Goal: Task Accomplishment & Management: Complete application form

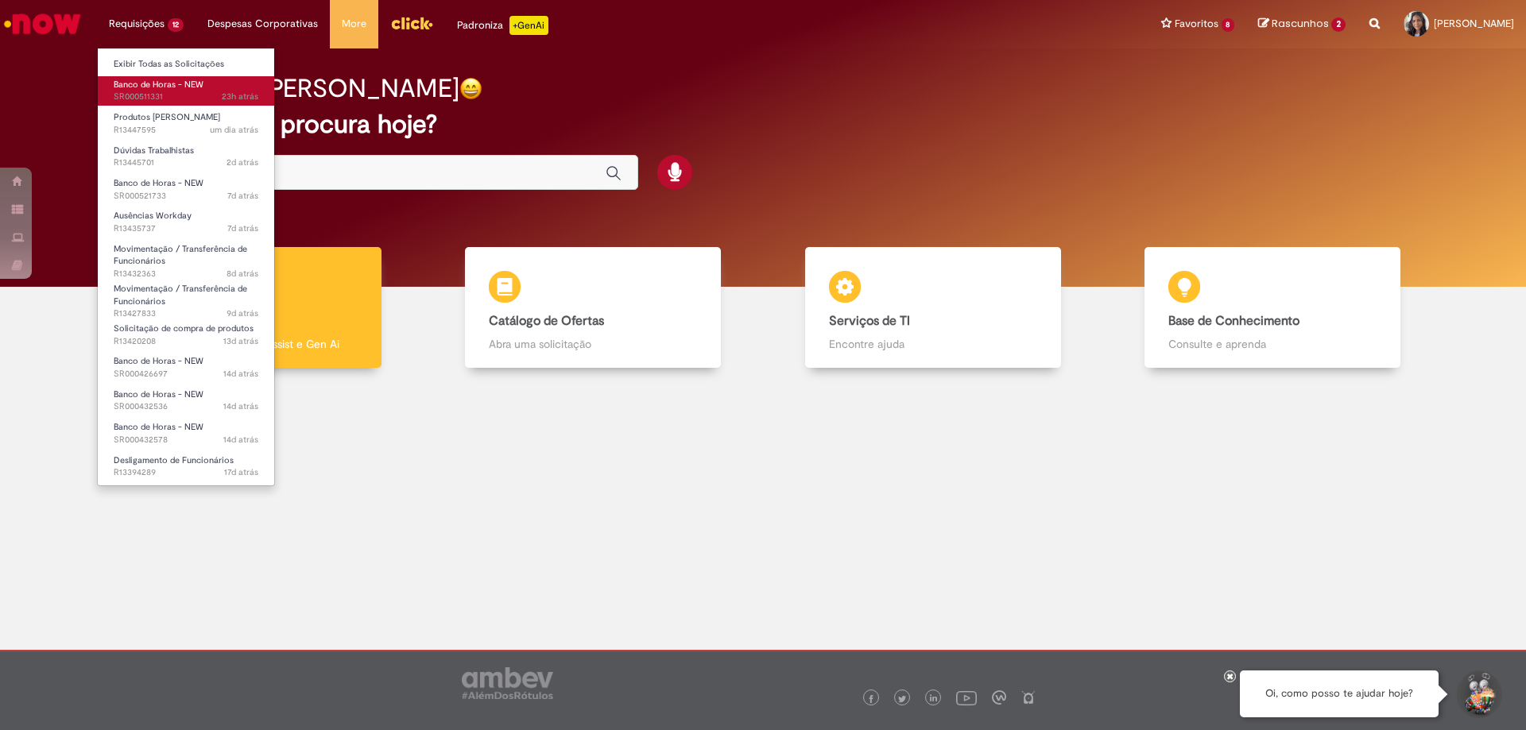
click at [159, 82] on span "Banco de Horas - NEW" at bounding box center [159, 85] width 90 height 12
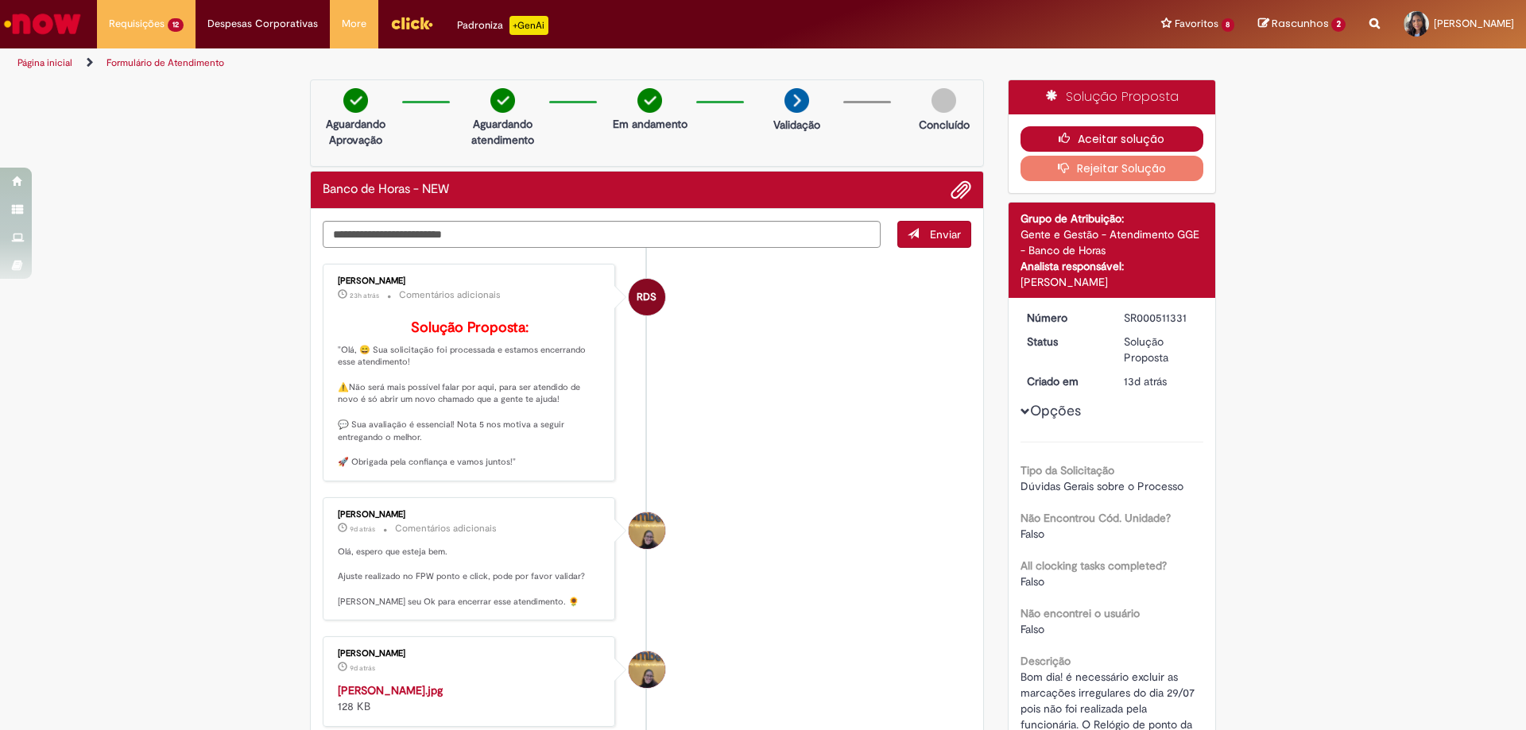
click at [1059, 140] on icon "button" at bounding box center [1068, 138] width 19 height 11
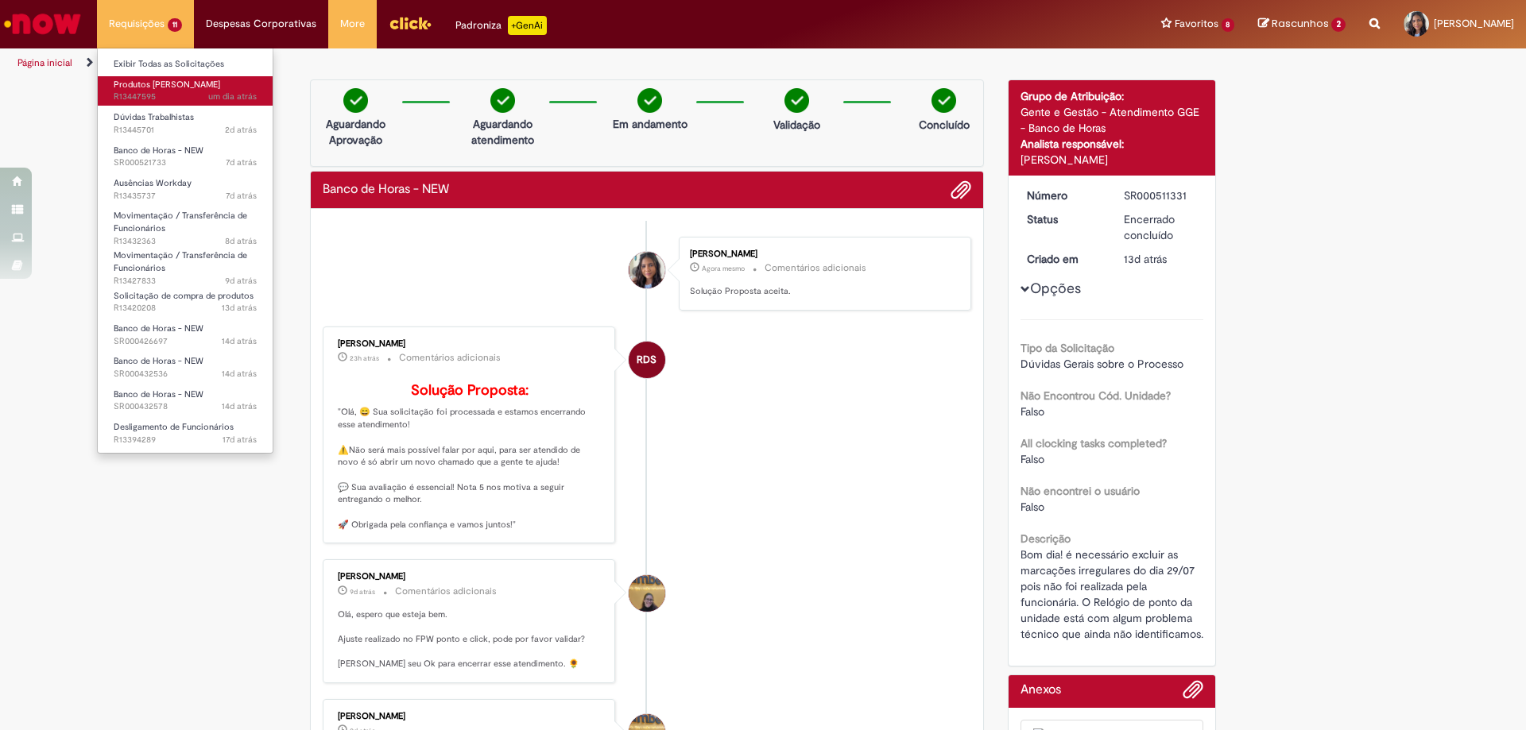
click at [194, 94] on span "um dia atrás um dia atrás R13447595" at bounding box center [185, 97] width 143 height 13
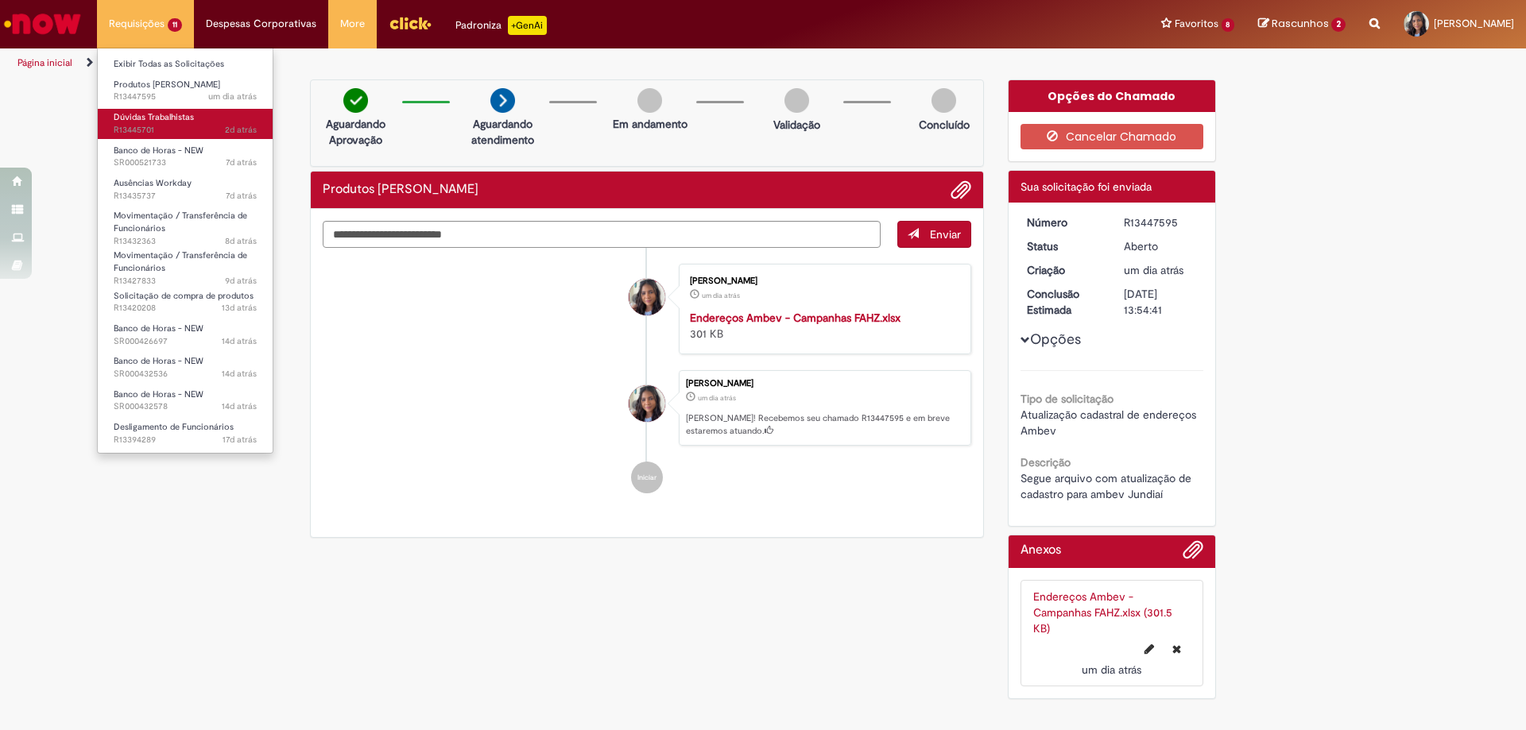
click at [194, 129] on span "2d atrás 2 dias atrás R13445701" at bounding box center [185, 130] width 143 height 13
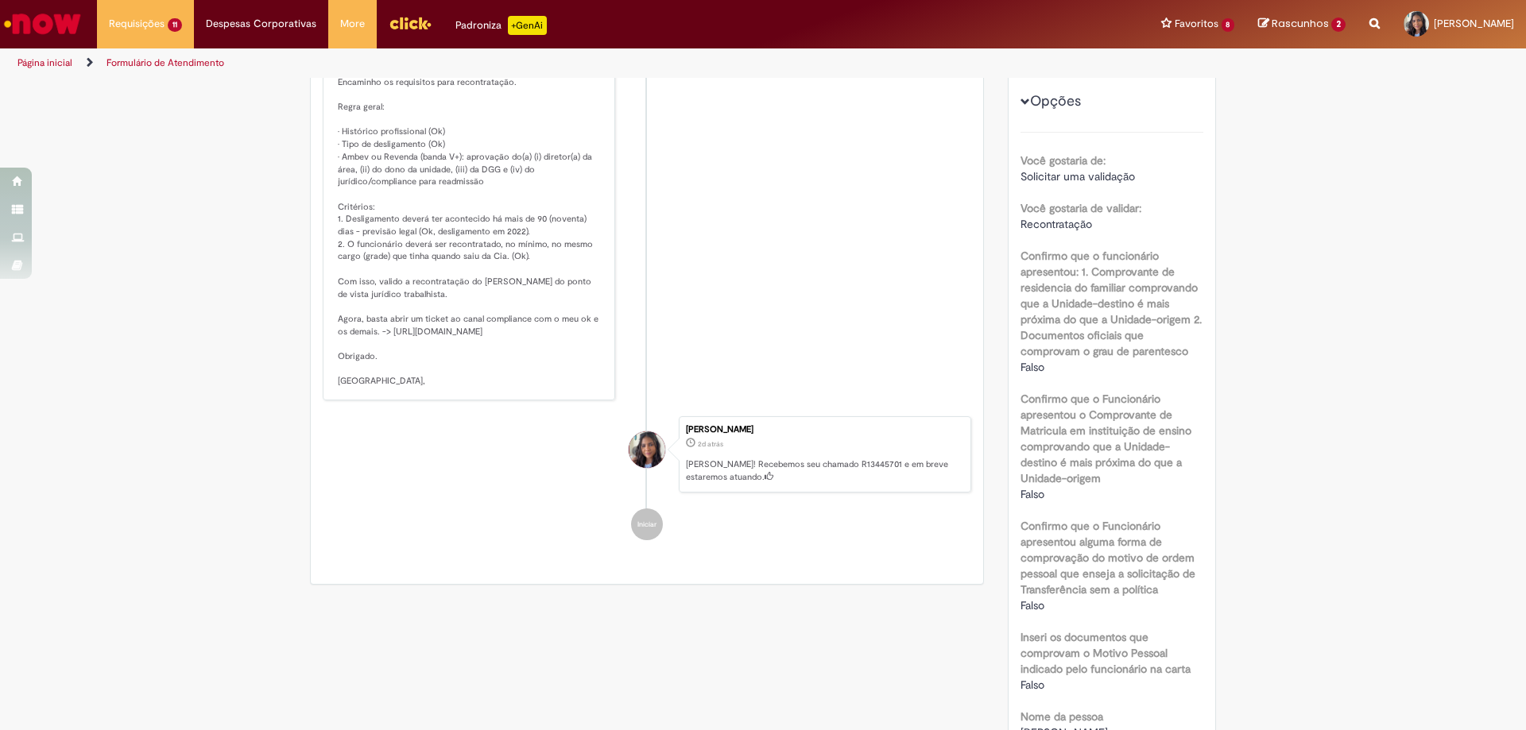
scroll to position [159, 0]
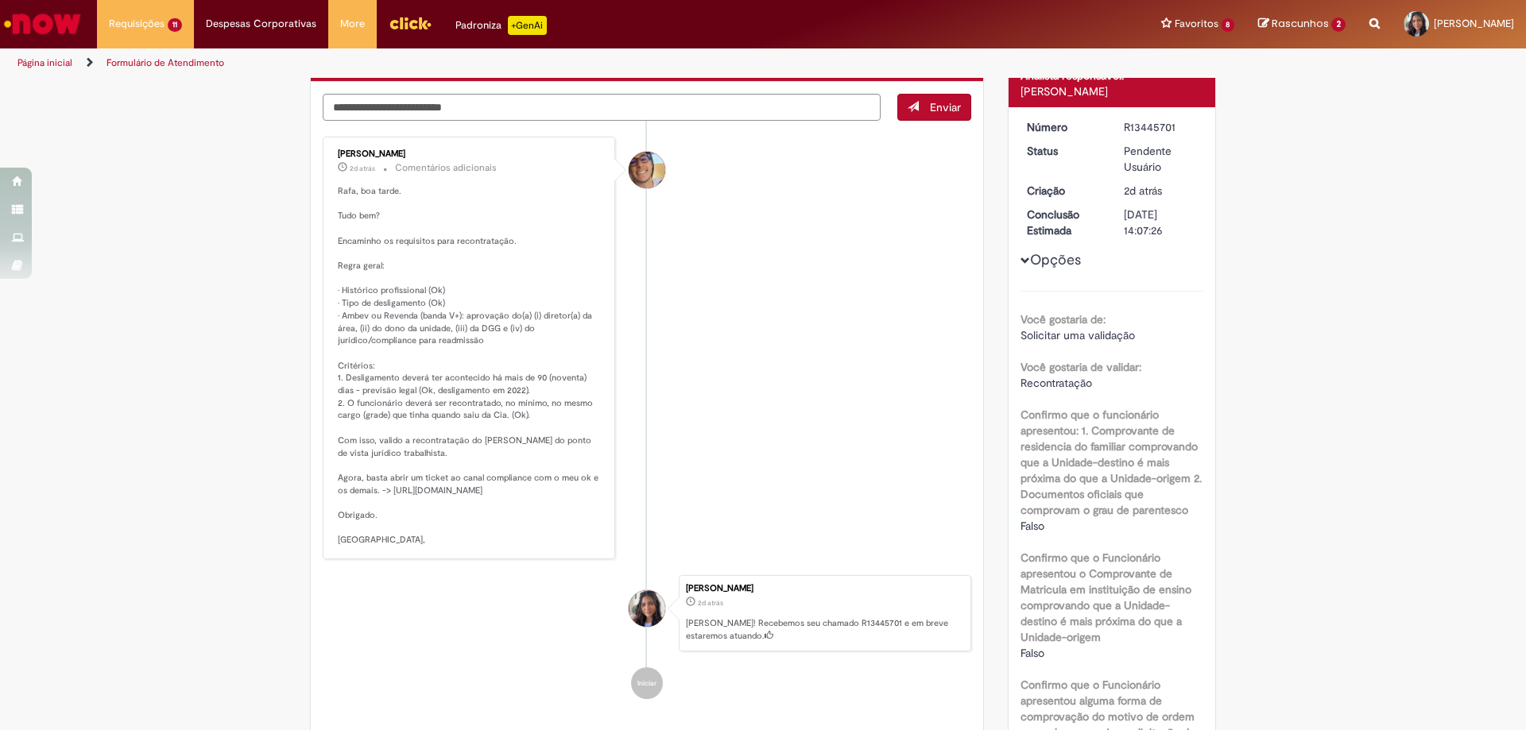
click at [794, 250] on li "[PERSON_NAME] 2d atrás 2 dias atrás Comentários adicionais" at bounding box center [647, 348] width 649 height 423
click at [718, 318] on li "[PERSON_NAME] 2d atrás 2 dias atrás Comentários adicionais" at bounding box center [647, 348] width 649 height 423
drag, startPoint x: 446, startPoint y: 316, endPoint x: 456, endPoint y: 315, distance: 10.5
click at [456, 315] on p "Rafa, boa tarde. Tudo bem? Encaminho os requisitos para recontratação. Regra ge…" at bounding box center [470, 366] width 265 height 362
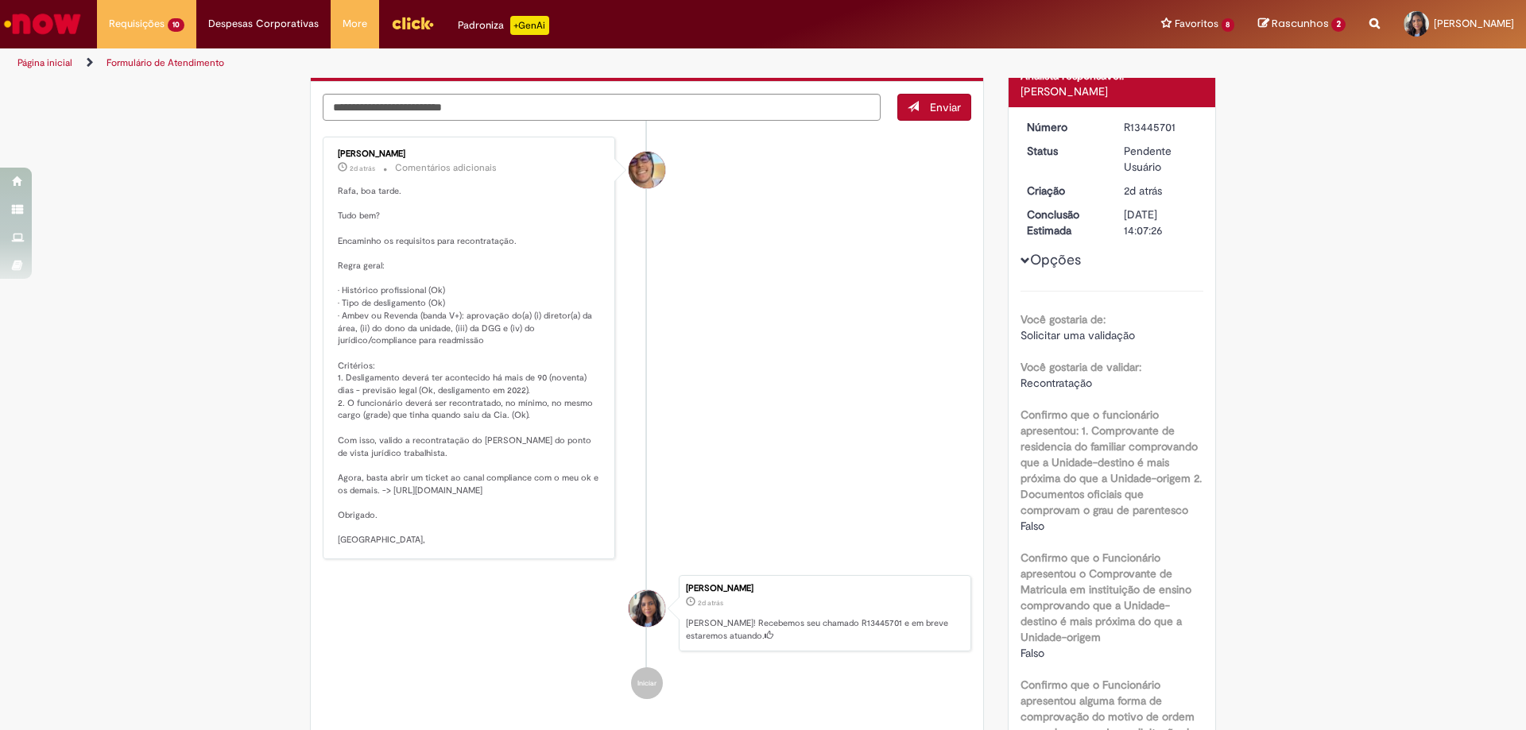
click at [470, 327] on p "Rafa, boa tarde. Tudo bem? Encaminho os requisitos para recontratação. Regra ge…" at bounding box center [470, 366] width 265 height 362
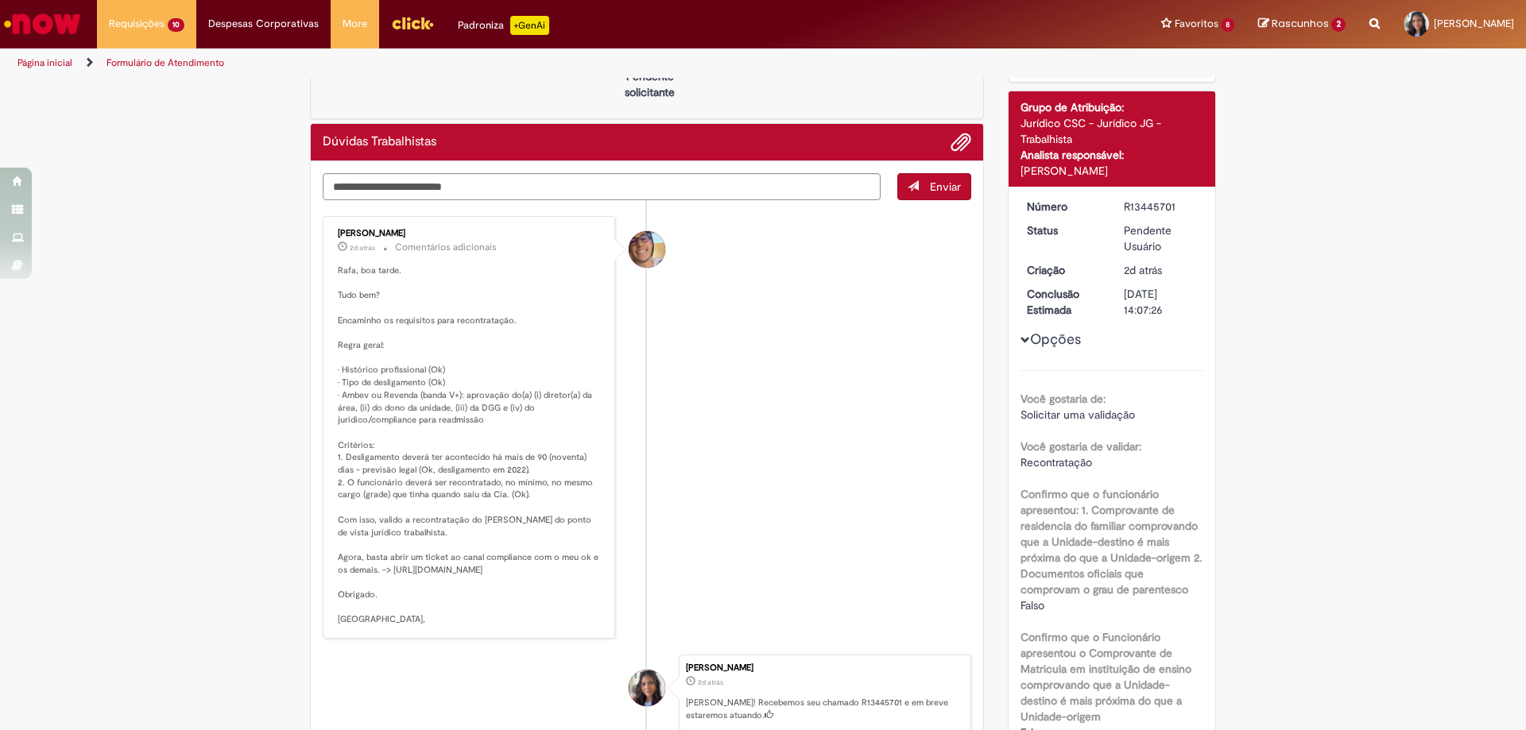
scroll to position [0, 0]
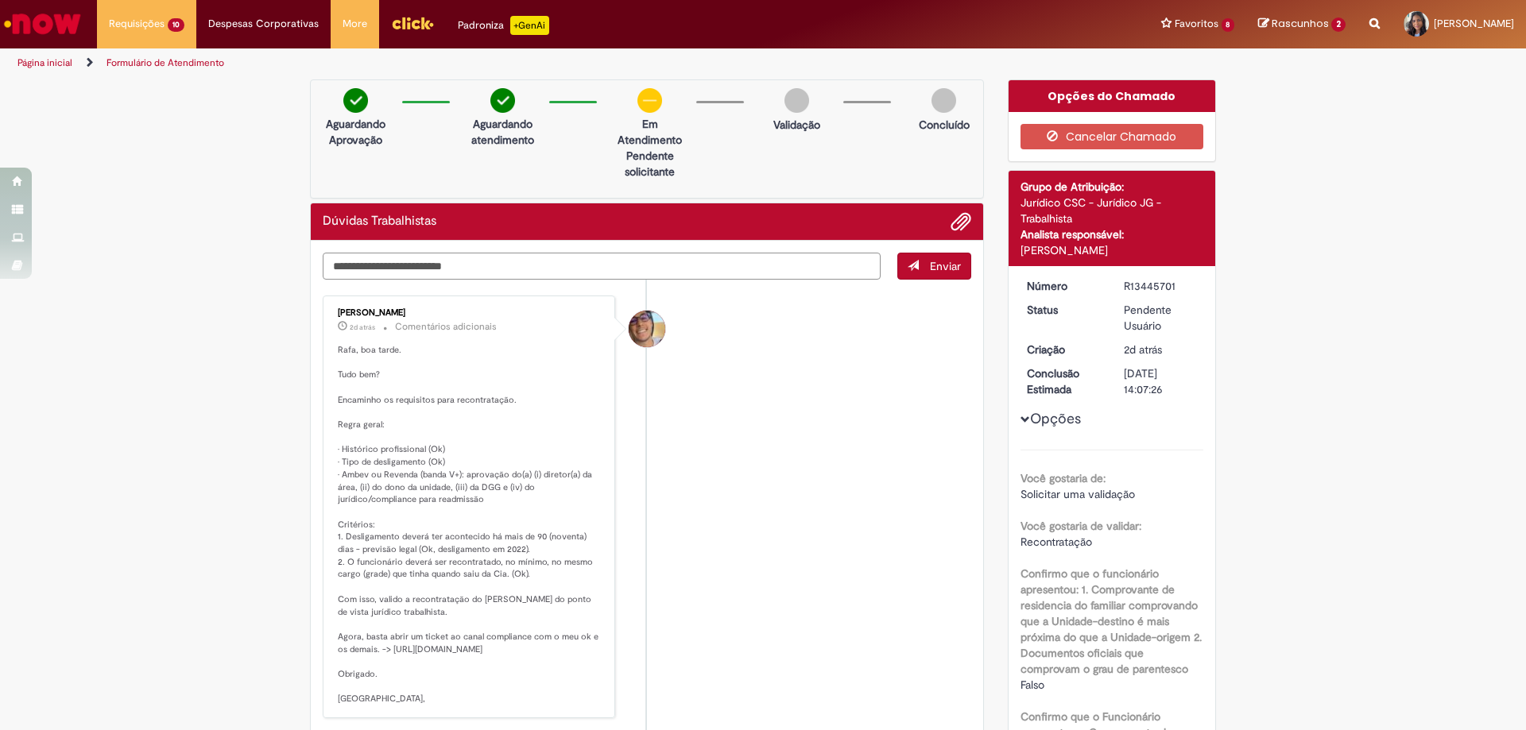
click at [466, 256] on textarea "Digite sua mensagem aqui..." at bounding box center [602, 266] width 558 height 27
type textarea "**********"
